Goal: Transaction & Acquisition: Download file/media

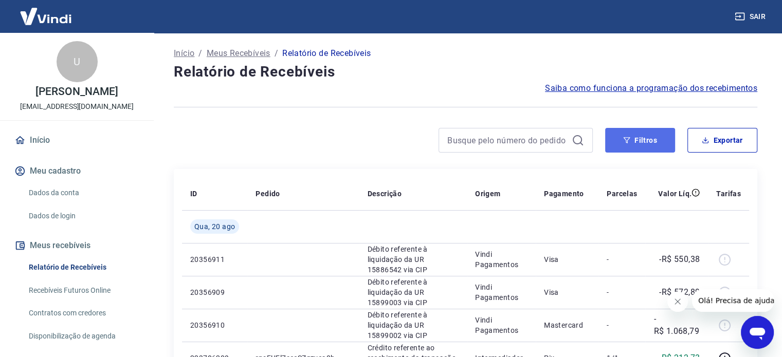
click at [637, 137] on button "Filtros" at bounding box center [640, 140] width 70 height 25
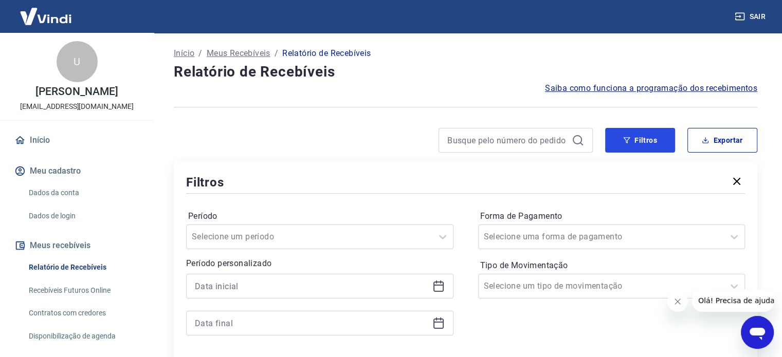
scroll to position [103, 0]
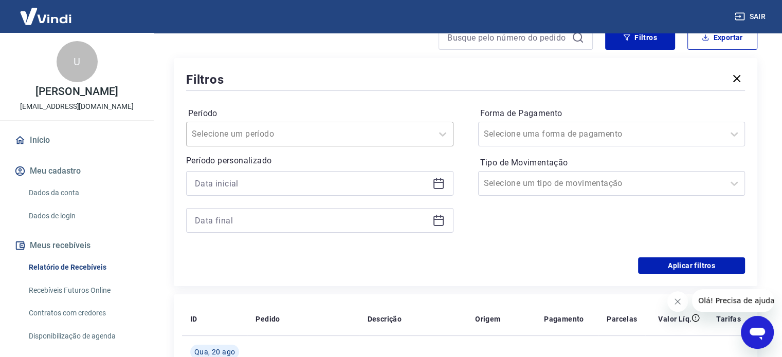
click at [428, 135] on div "Selecione um período" at bounding box center [310, 134] width 246 height 19
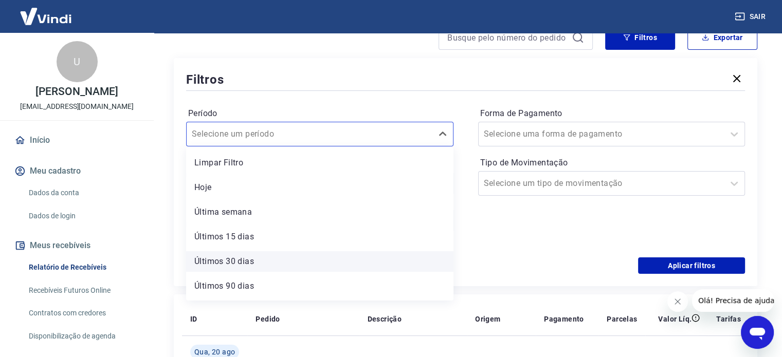
click at [222, 256] on div "Últimos 30 dias" at bounding box center [319, 261] width 267 height 21
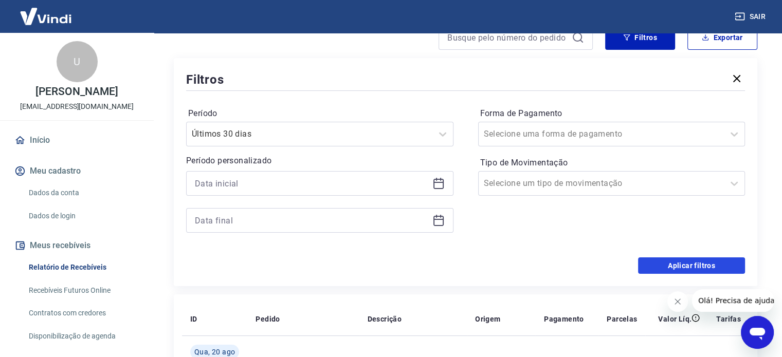
drag, startPoint x: 679, startPoint y: 264, endPoint x: 532, endPoint y: 262, distance: 147.1
click at [679, 264] on button "Aplicar filtros" at bounding box center [691, 266] width 107 height 16
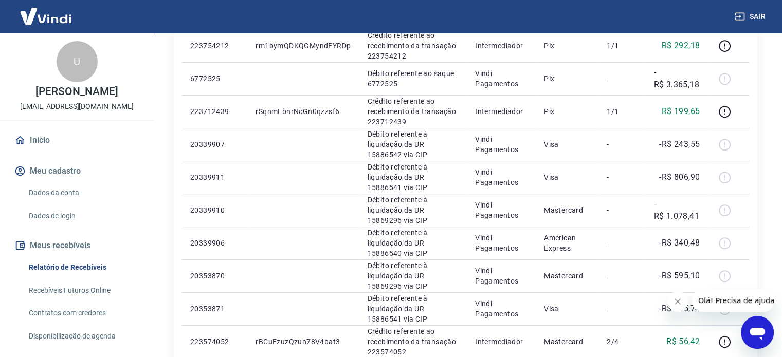
scroll to position [712, 0]
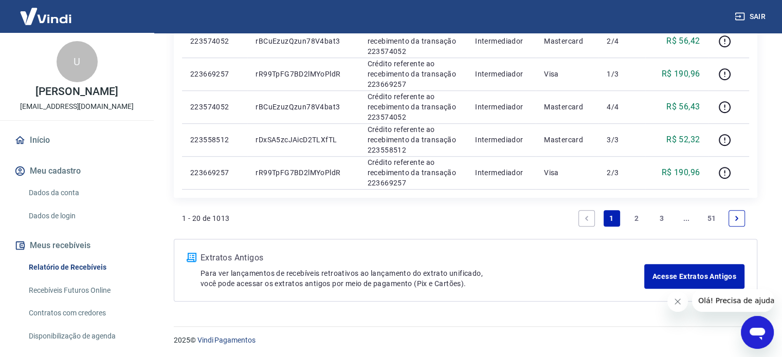
drag, startPoint x: 711, startPoint y: 216, endPoint x: 722, endPoint y: 240, distance: 26.0
click at [711, 216] on link "51" at bounding box center [711, 218] width 17 height 16
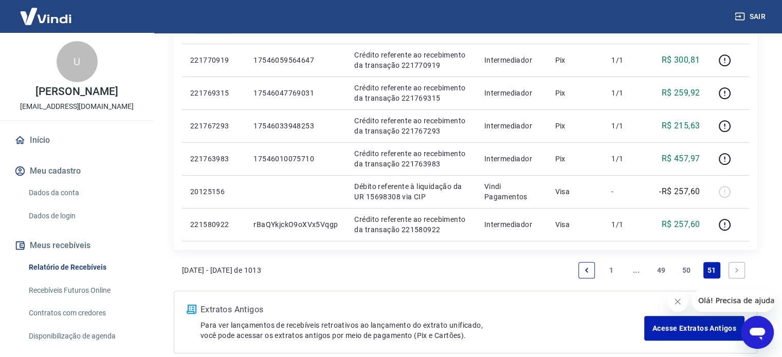
scroll to position [411, 0]
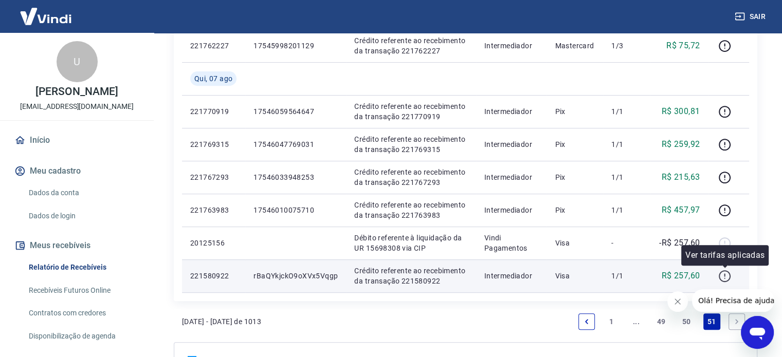
click at [725, 276] on icon "button" at bounding box center [724, 275] width 1 height 3
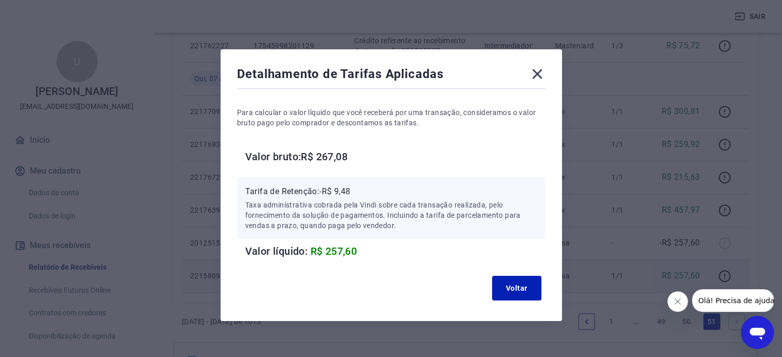
click at [534, 76] on icon at bounding box center [537, 74] width 10 height 10
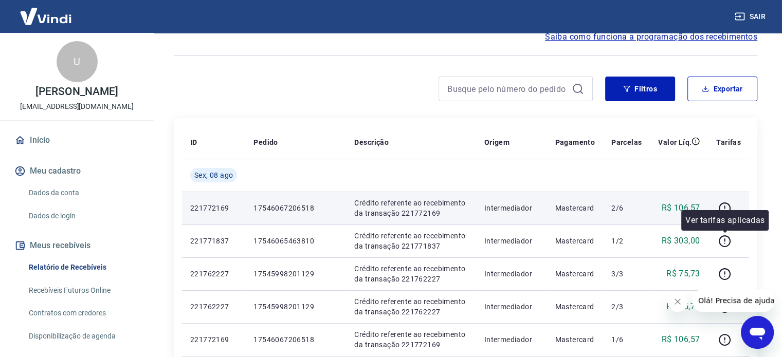
scroll to position [0, 0]
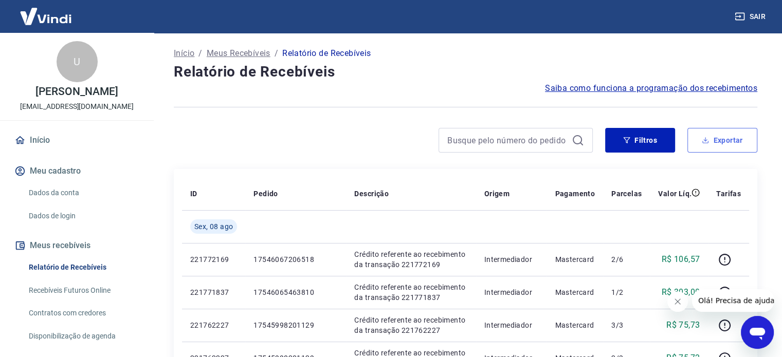
click at [722, 140] on button "Exportar" at bounding box center [722, 140] width 70 height 25
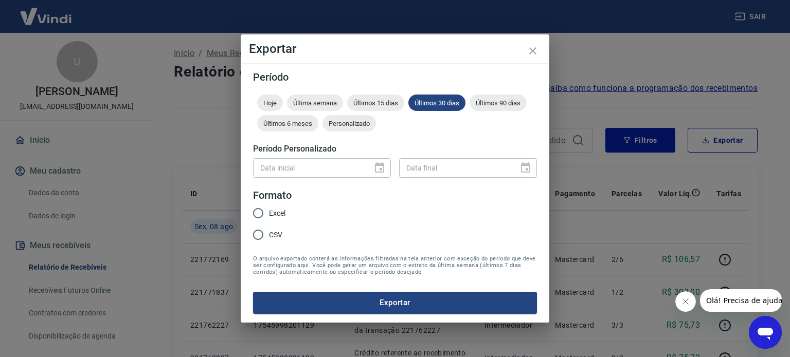
click at [278, 213] on span "Excel" at bounding box center [277, 213] width 16 height 11
click at [269, 213] on input "Excel" at bounding box center [258, 214] width 22 height 22
radio input "true"
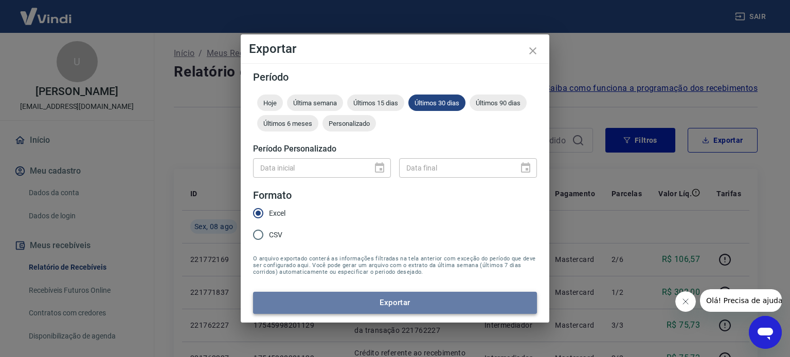
click at [410, 304] on button "Exportar" at bounding box center [395, 303] width 284 height 22
